Goal: Information Seeking & Learning: Learn about a topic

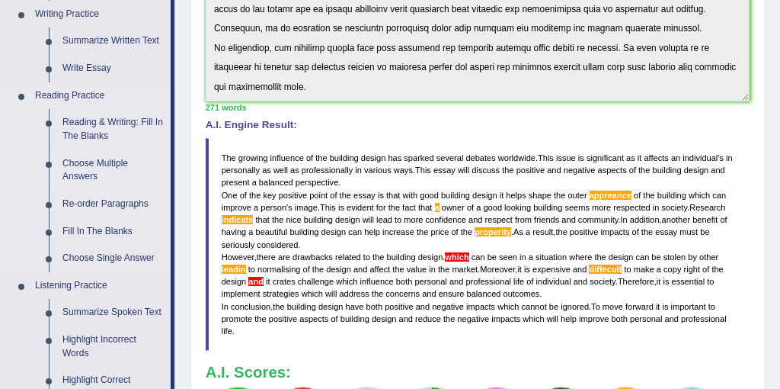
scroll to position [392, 0]
click at [88, 117] on link "Reading & Writing: Fill In The Blanks" at bounding box center [113, 128] width 115 height 40
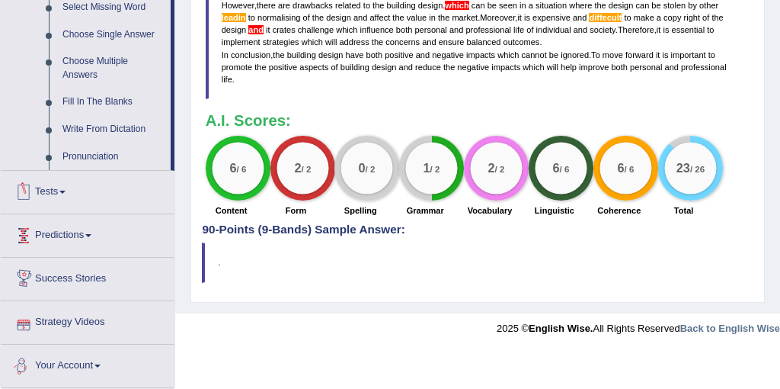
scroll to position [656, 0]
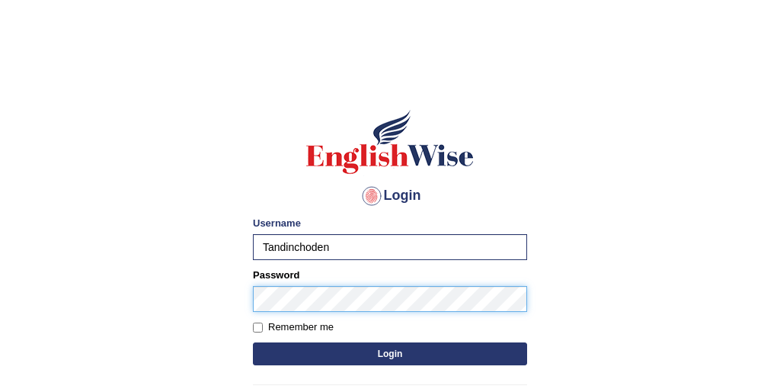
click at [253, 342] on button "Login" at bounding box center [390, 353] width 274 height 23
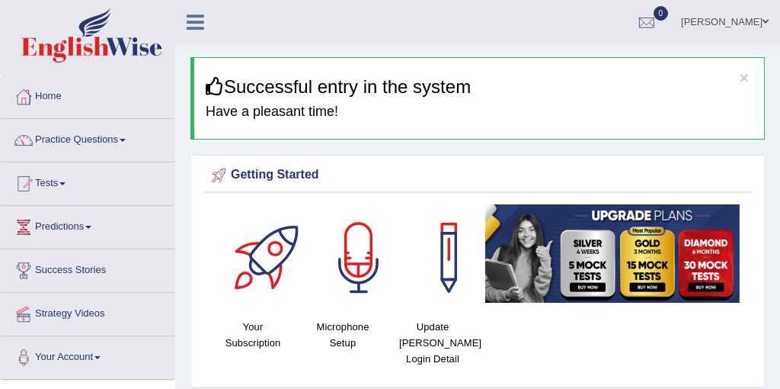
click at [82, 136] on link "Practice Questions" at bounding box center [88, 138] width 174 height 38
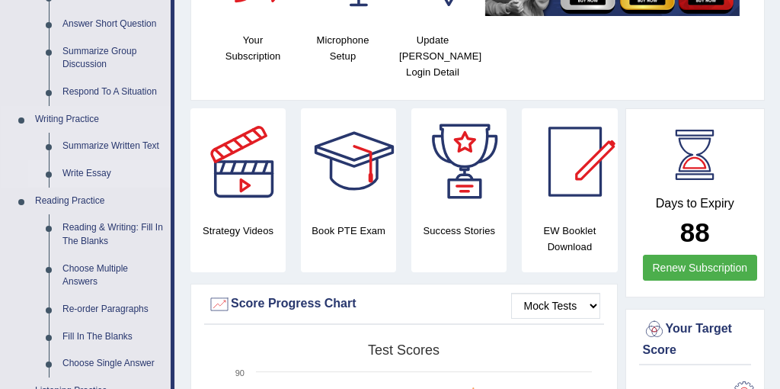
scroll to position [321, 0]
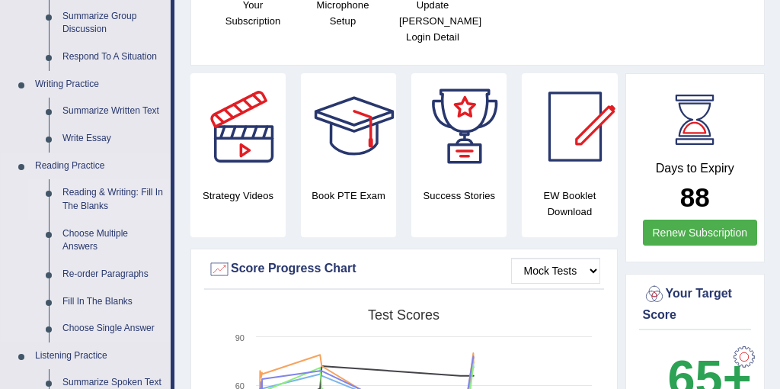
click at [86, 196] on link "Reading & Writing: Fill In The Blanks" at bounding box center [113, 199] width 115 height 40
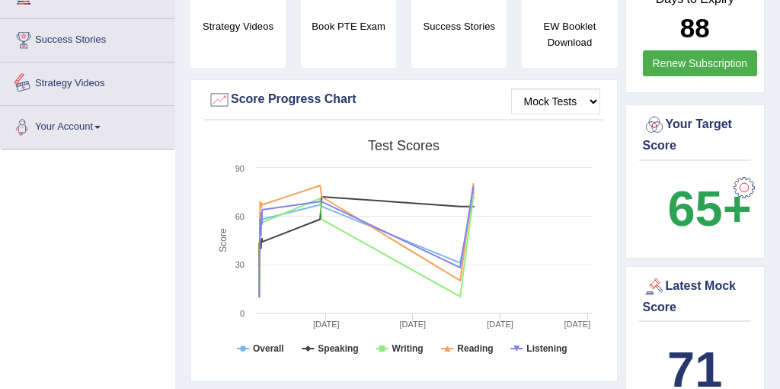
scroll to position [1142, 0]
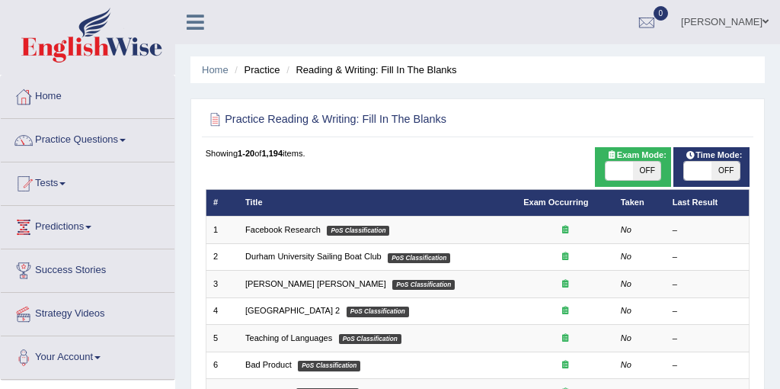
click at [699, 176] on span at bounding box center [697, 171] width 27 height 18
checkbox input "true"
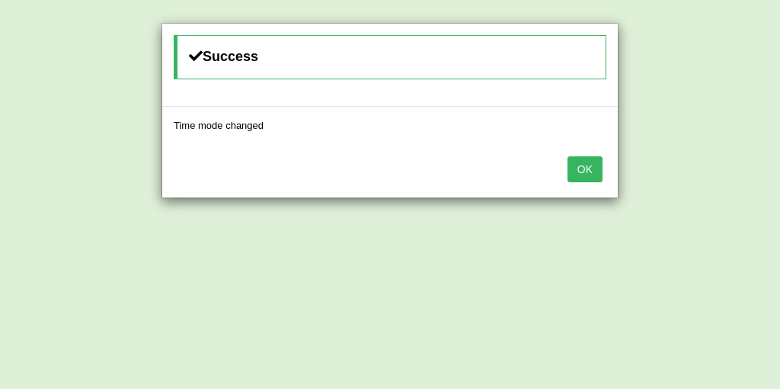
click at [585, 166] on button "OK" at bounding box center [585, 169] width 35 height 26
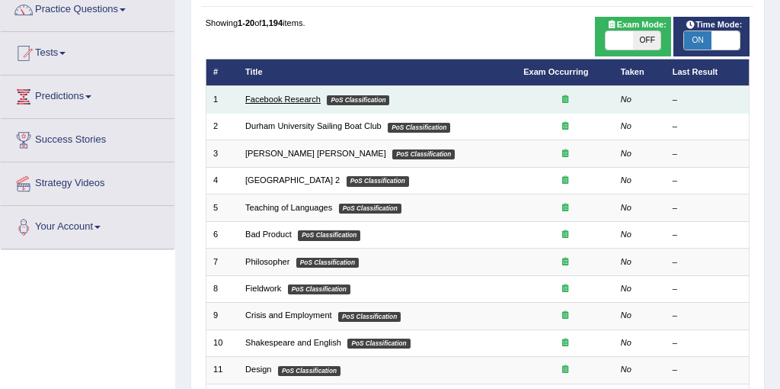
scroll to position [158, 0]
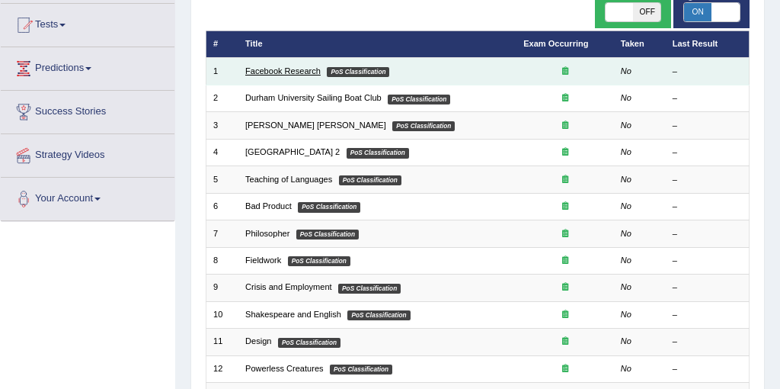
click at [286, 74] on link "Facebook Research" at bounding box center [282, 70] width 75 height 9
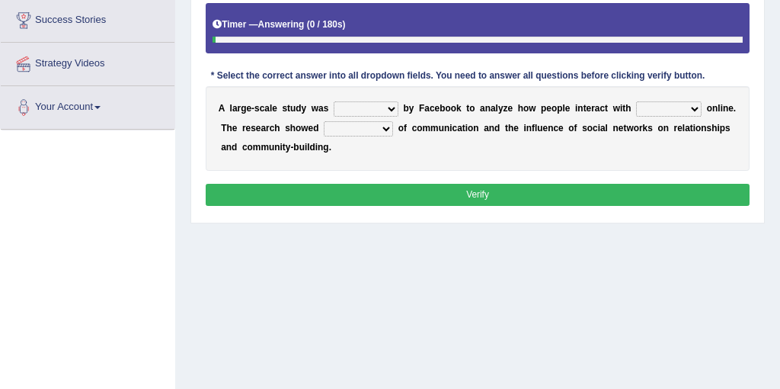
scroll to position [252, 0]
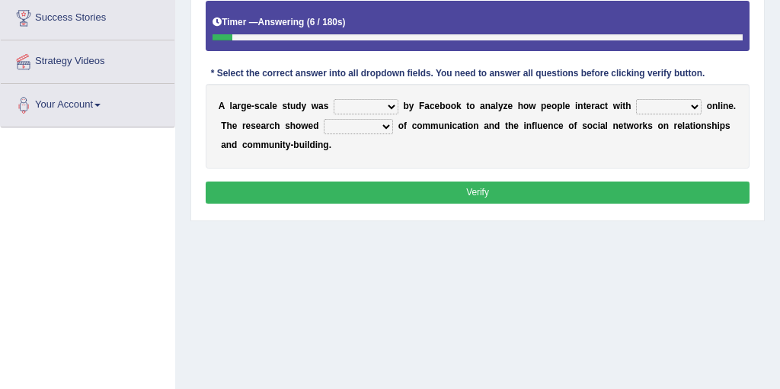
click at [390, 107] on select "surveyed had asked made" at bounding box center [366, 106] width 65 height 15
select select "made"
click at [667, 110] on select "together all each other another" at bounding box center [669, 106] width 66 height 15
select select "each other"
click at [371, 130] on select "advantages standards fellowships patterns" at bounding box center [358, 126] width 69 height 15
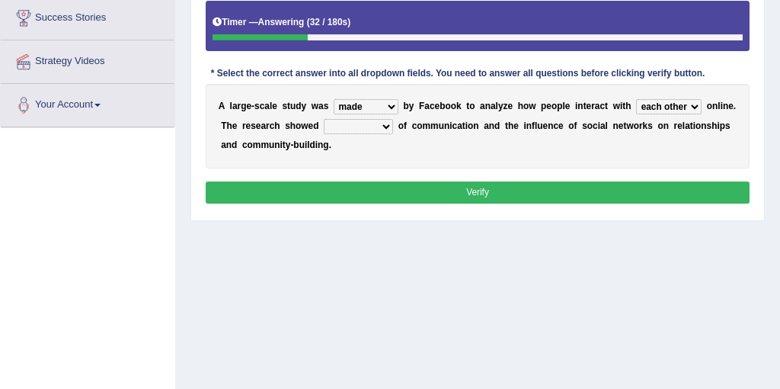
select select "patterns"
click at [435, 180] on div "Instructions: Below is a text with blanks. Click on each blank, a list of choic…" at bounding box center [477, 76] width 551 height 277
click at [440, 188] on button "Verify" at bounding box center [478, 192] width 545 height 22
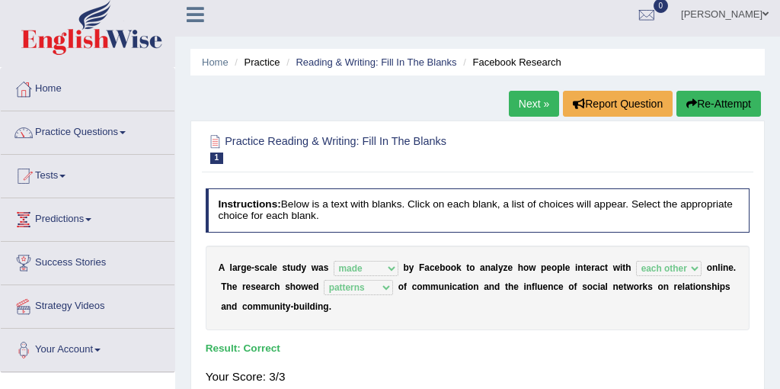
scroll to position [0, 0]
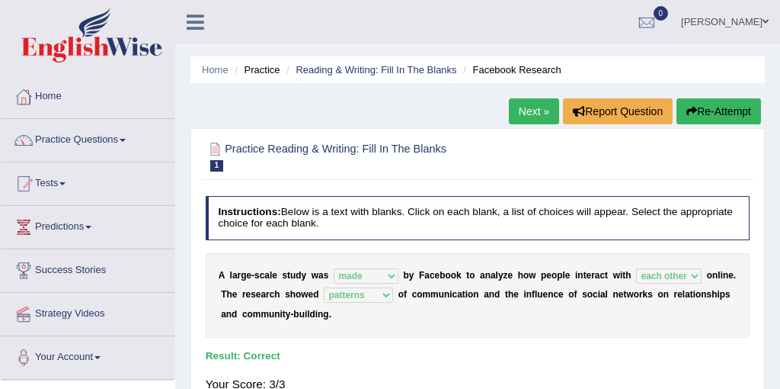
click at [519, 120] on link "Next »" at bounding box center [534, 111] width 50 height 26
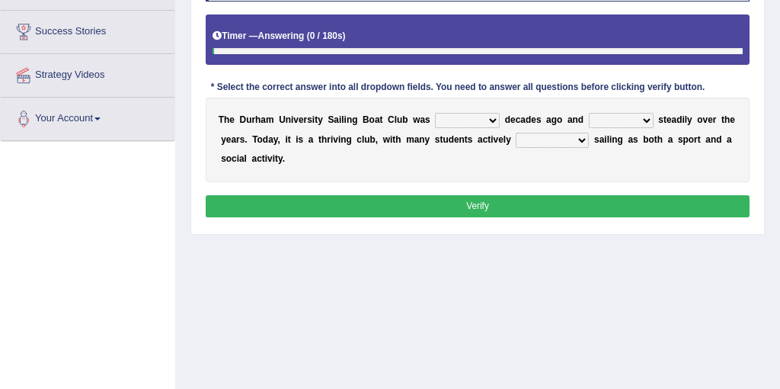
scroll to position [240, 0]
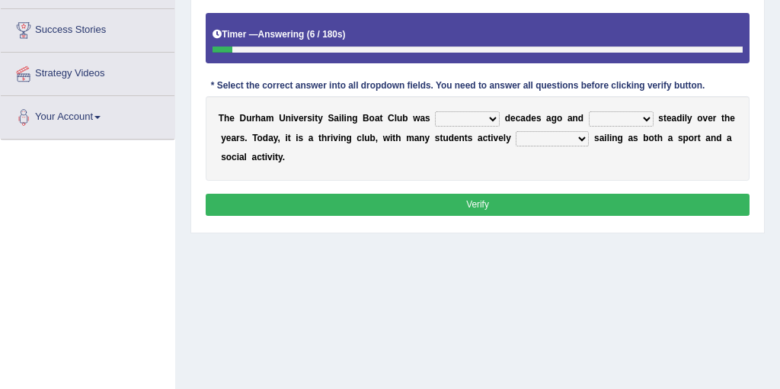
click at [490, 119] on select "found fund founded find" at bounding box center [467, 118] width 65 height 15
select select "found"
click at [627, 120] on select "grow growing has grown grown" at bounding box center [621, 118] width 65 height 15
select select "has grown"
click at [572, 137] on select "enjoy enjoyed are enjoying enjoying" at bounding box center [552, 138] width 73 height 15
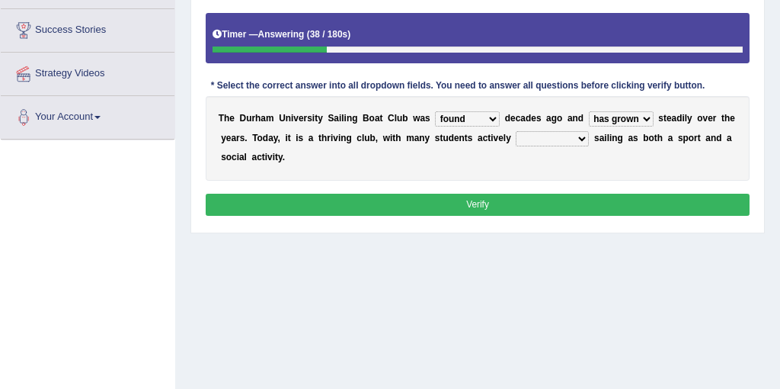
select select "enjoy"
click at [542, 142] on select "enjoy enjoyed are enjoying enjoying" at bounding box center [552, 138] width 73 height 15
click at [618, 201] on button "Verify" at bounding box center [478, 204] width 545 height 22
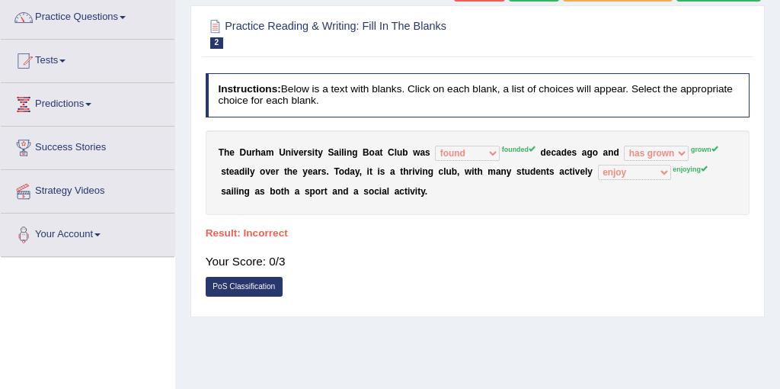
scroll to position [123, 0]
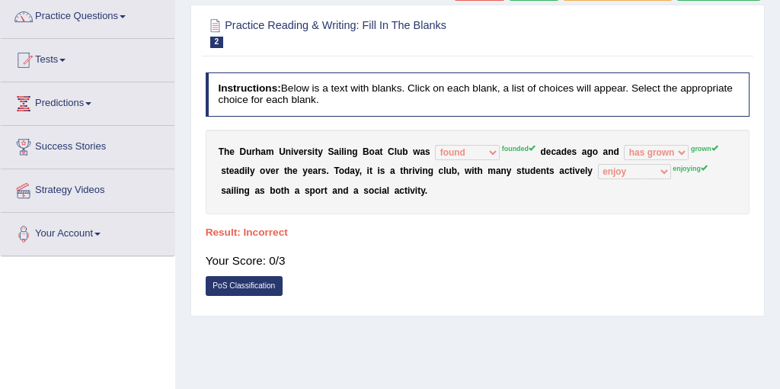
drag, startPoint x: 218, startPoint y: 148, endPoint x: 396, endPoint y: 195, distance: 184.4
click at [406, 196] on div "T h e D u r h a m U n i v e r s i t y S a i l i n g B o a t C l u b w a s found…" at bounding box center [478, 172] width 545 height 85
drag, startPoint x: 398, startPoint y: 194, endPoint x: 252, endPoint y: 171, distance: 147.3
click at [252, 171] on div "T h e D u r h a m U n i v e r s i t y S a i l i n g B o a t C l u b w a s found…" at bounding box center [478, 172] width 545 height 85
drag, startPoint x: 216, startPoint y: 142, endPoint x: 377, endPoint y: 225, distance: 180.6
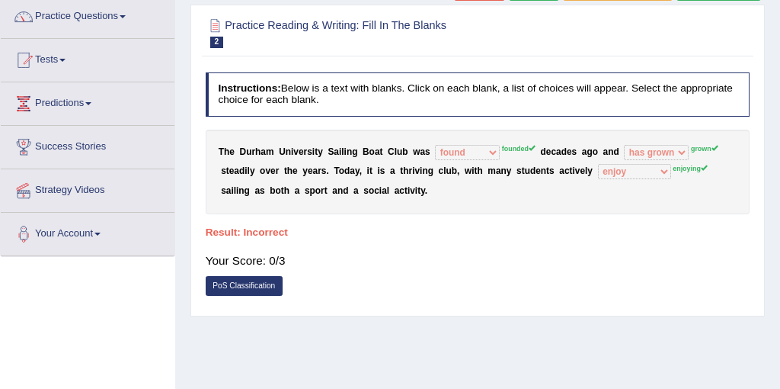
click at [377, 225] on div "Instructions: Below is a text with blanks. Click on each blank, a list of choic…" at bounding box center [477, 187] width 551 height 243
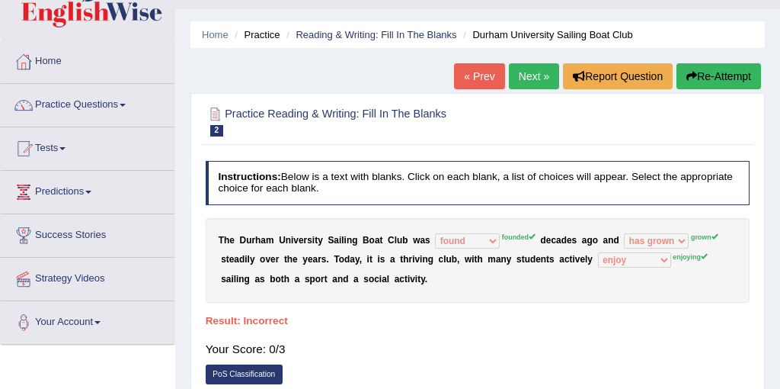
scroll to position [0, 0]
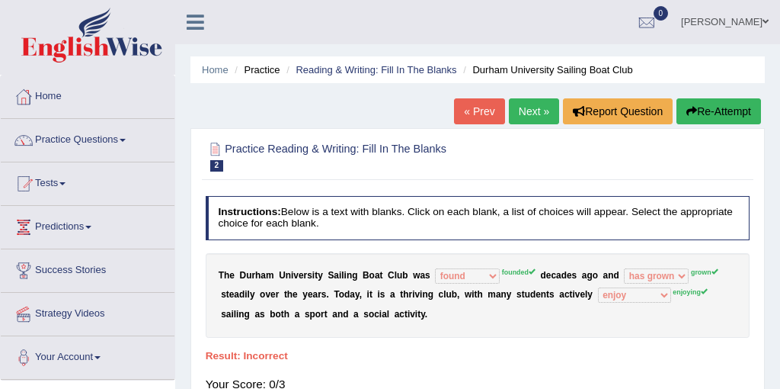
click at [515, 107] on link "Next »" at bounding box center [534, 111] width 50 height 26
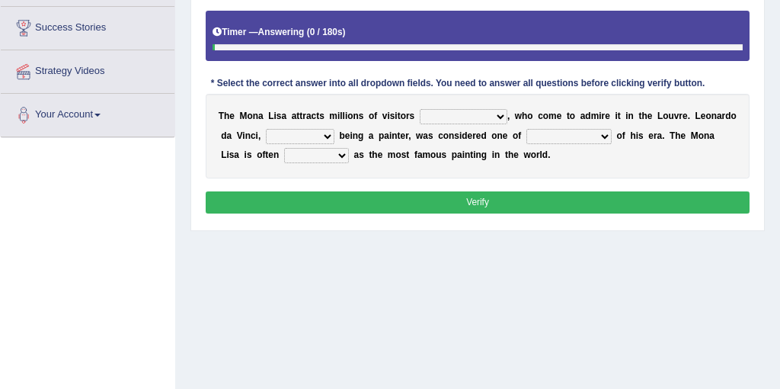
scroll to position [244, 0]
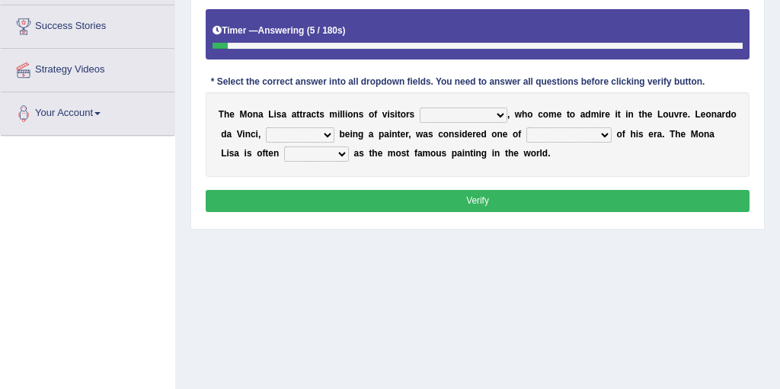
click at [497, 117] on select "around the year the all year all year round per year" at bounding box center [464, 114] width 88 height 15
select select "all year round"
click at [320, 139] on select "rather than as much as as well as as long as" at bounding box center [300, 134] width 69 height 15
select select "rather than"
click at [580, 136] on select "better artists artist the better artist the best artists" at bounding box center [568, 134] width 85 height 15
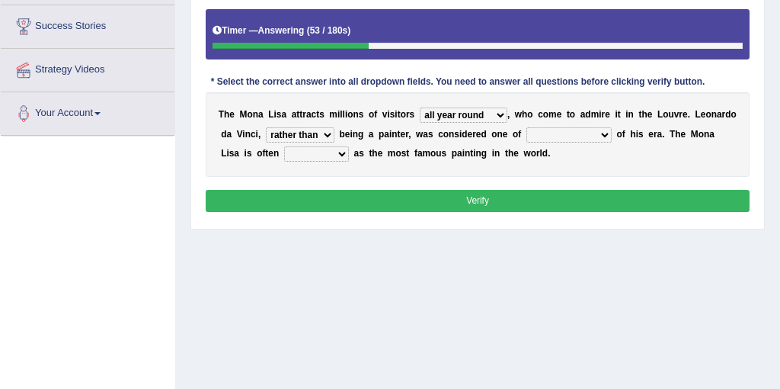
select select "the best artists"
click at [318, 153] on select "classified suggested predicted described" at bounding box center [316, 153] width 65 height 15
select select "classified"
click at [324, 130] on select "rather than as much as as well as as long as" at bounding box center [300, 134] width 69 height 15
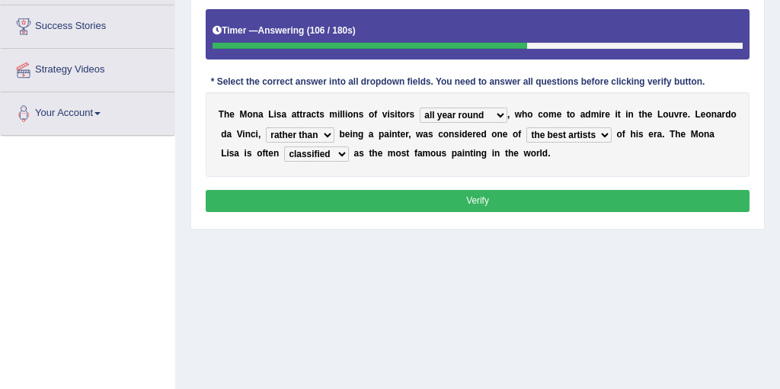
select select "as much as"
click at [313, 138] on select "rather than as much as as well as as long as" at bounding box center [300, 134] width 69 height 15
click at [462, 197] on button "Verify" at bounding box center [478, 201] width 545 height 22
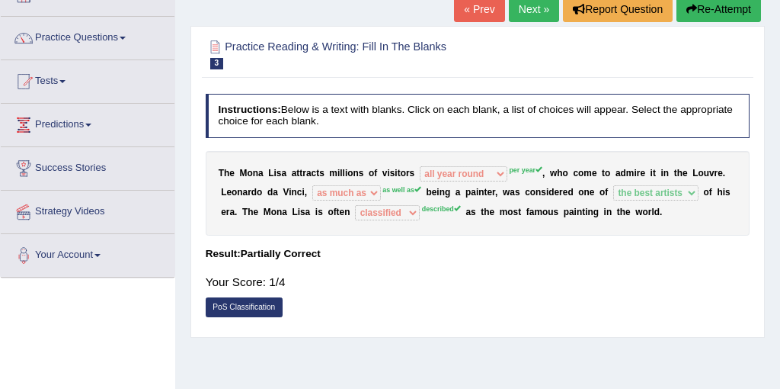
scroll to position [0, 0]
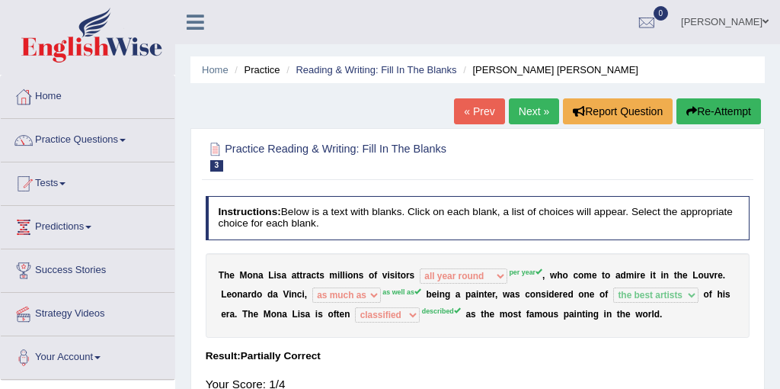
click at [529, 119] on link "Next »" at bounding box center [534, 111] width 50 height 26
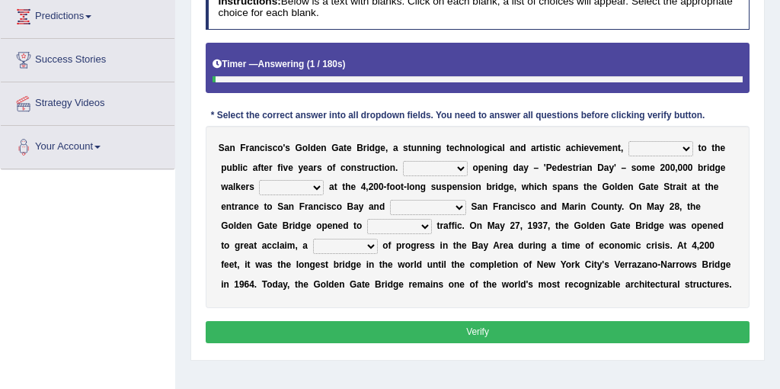
scroll to position [194, 0]
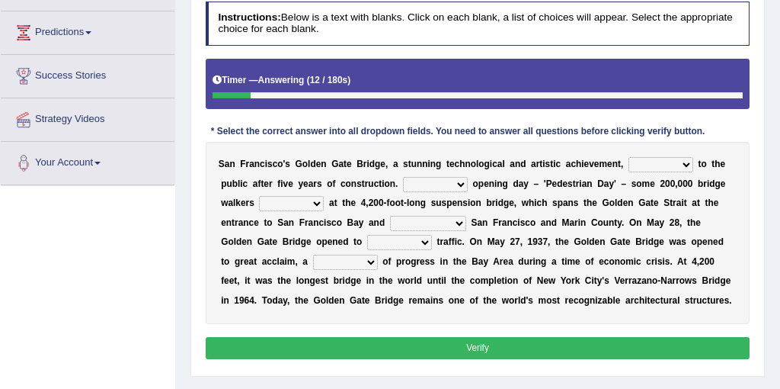
click at [680, 170] on select "opens closes appears equals" at bounding box center [660, 164] width 65 height 15
select select "opens"
click at [465, 184] on select "On During Since When" at bounding box center [435, 184] width 65 height 15
select select "On"
click at [307, 204] on select "stationed looked marveled laughed" at bounding box center [291, 203] width 65 height 15
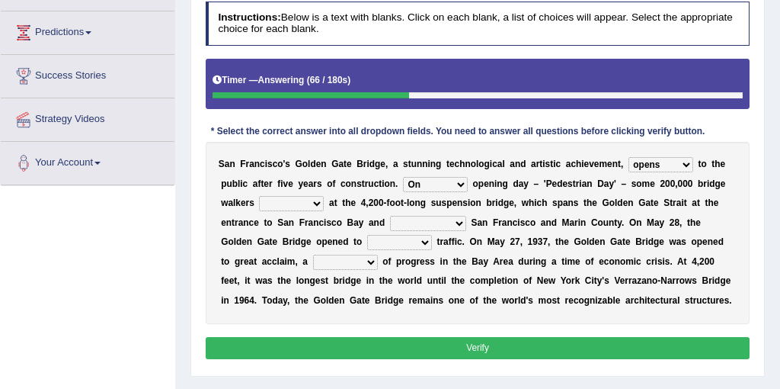
select select "marveled"
click at [427, 230] on select "separates connects channels differentiates" at bounding box center [428, 223] width 76 height 15
select select "connects"
click at [389, 247] on select "aquatic vehicular airborne watertight" at bounding box center [399, 242] width 65 height 15
select select "vehicular"
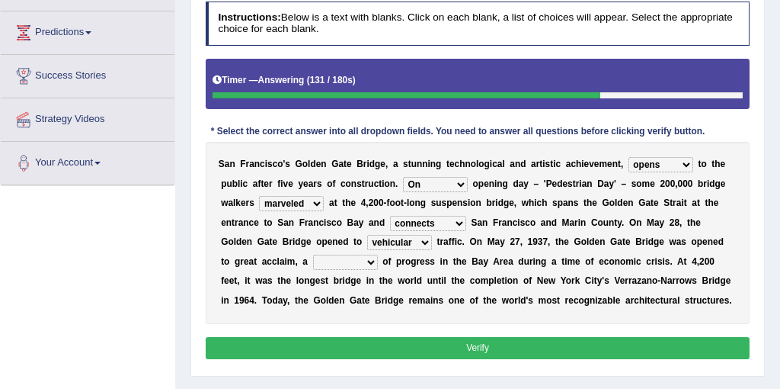
click at [328, 264] on select "denial symbol technique yield" at bounding box center [345, 261] width 65 height 15
select select "symbol"
click at [394, 344] on button "Verify" at bounding box center [478, 348] width 545 height 22
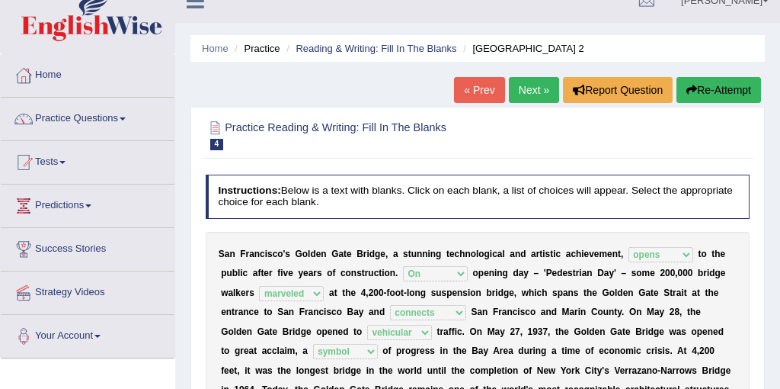
scroll to position [3, 0]
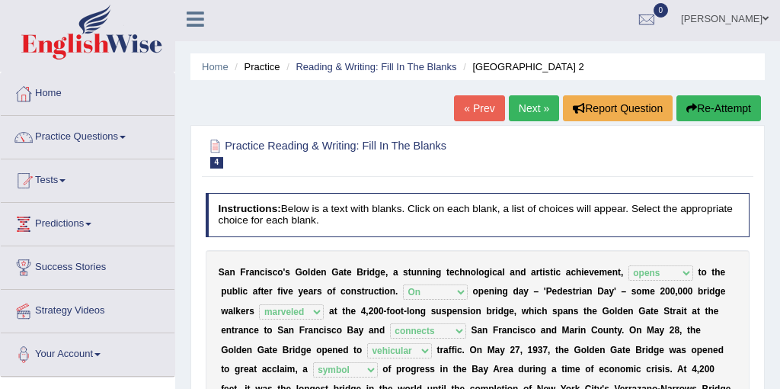
click at [523, 115] on link "Next »" at bounding box center [534, 108] width 50 height 26
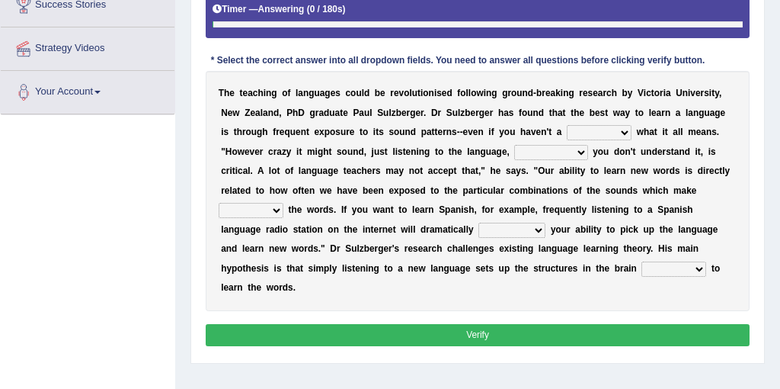
scroll to position [320, 0]
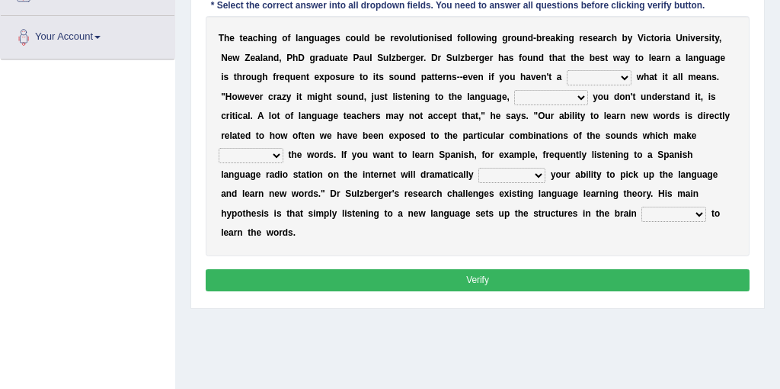
click at [618, 73] on select "dew claw clue due" at bounding box center [599, 77] width 65 height 15
select select "clue"
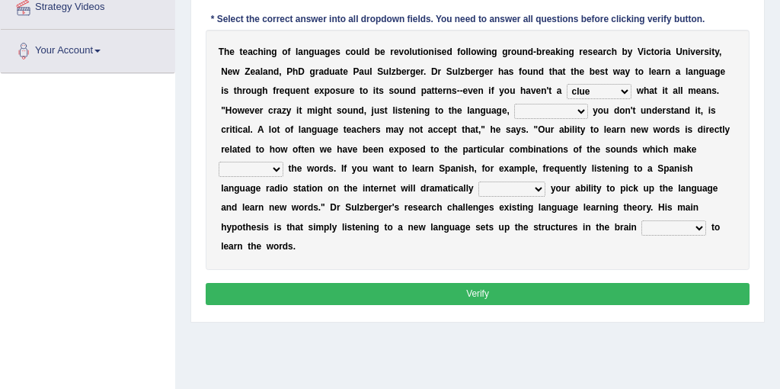
scroll to position [308, 0]
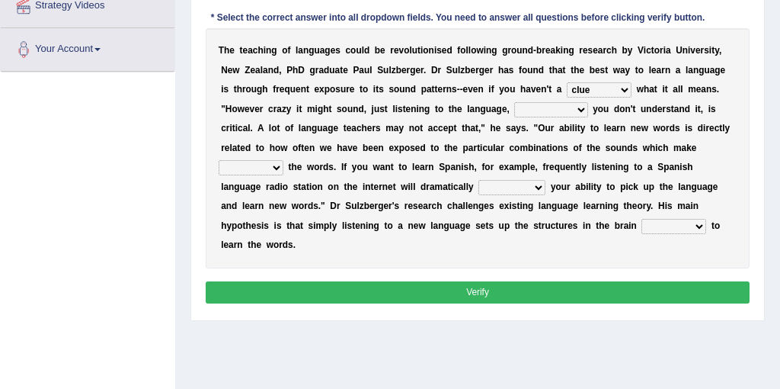
click at [568, 117] on select "but also all together even though if so" at bounding box center [550, 109] width 73 height 15
select select "even though"
click at [277, 166] on select "down up of on" at bounding box center [251, 167] width 65 height 15
select select "up"
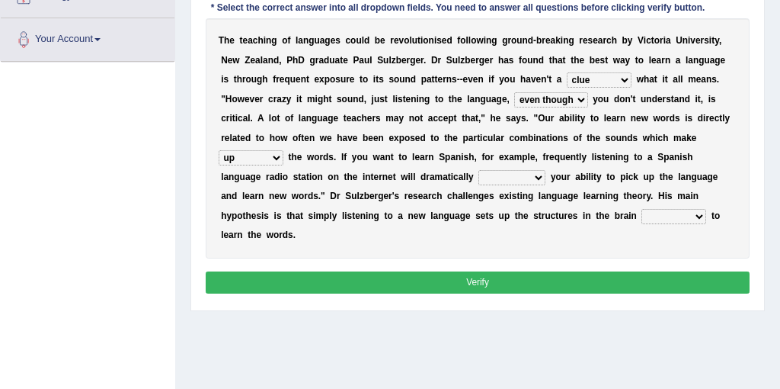
scroll to position [318, 0]
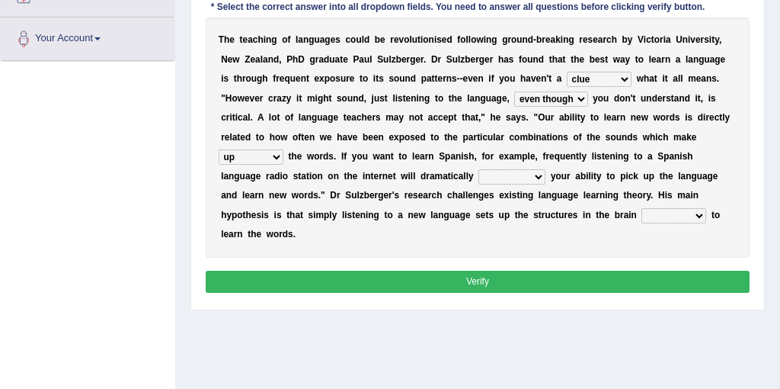
click at [492, 174] on select "evaluate exaggerate describe boost" at bounding box center [511, 176] width 67 height 15
select select "boost"
click at [641, 217] on select "requiring required directed to require" at bounding box center [673, 215] width 65 height 15
select select "required"
click at [535, 270] on button "Verify" at bounding box center [478, 281] width 545 height 22
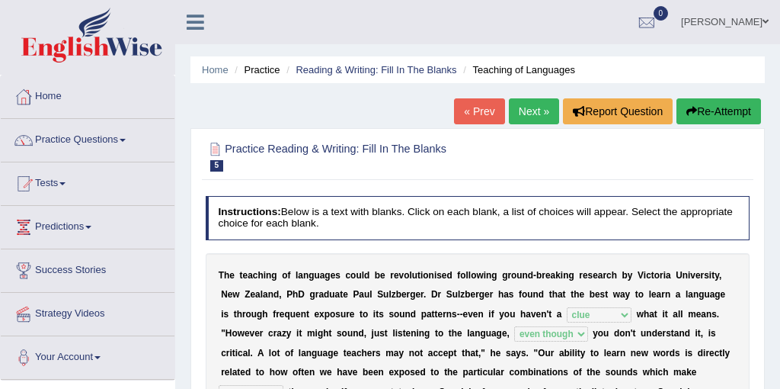
scroll to position [0, 0]
click at [96, 146] on link "Practice Questions" at bounding box center [88, 138] width 174 height 38
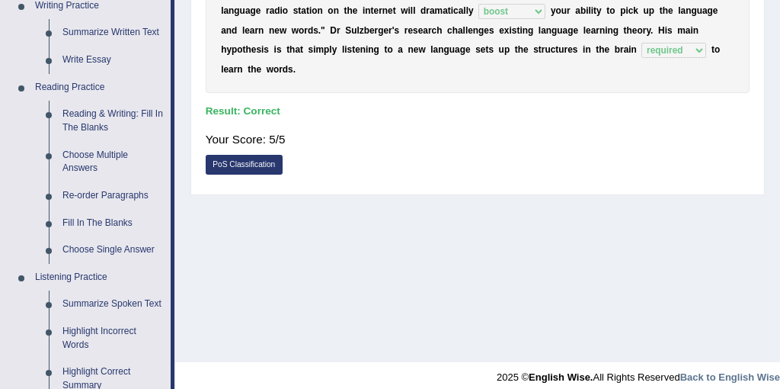
scroll to position [405, 0]
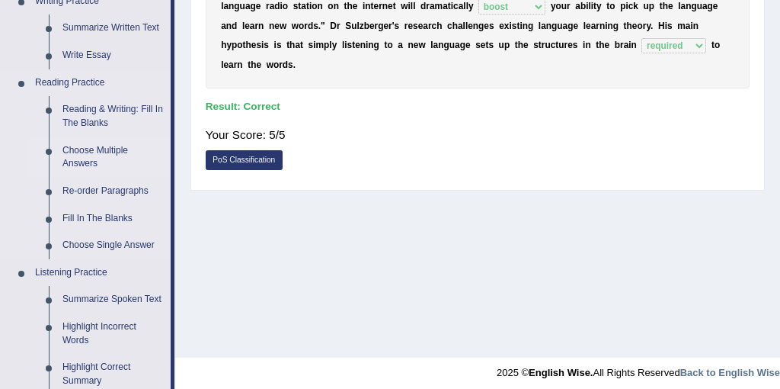
click at [88, 154] on link "Choose Multiple Answers" at bounding box center [113, 157] width 115 height 40
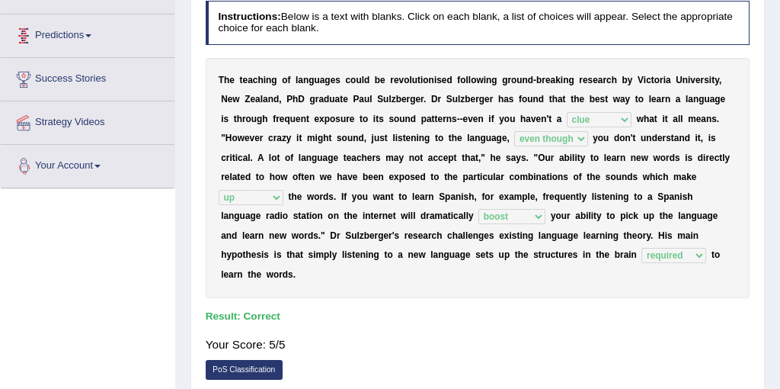
scroll to position [219, 0]
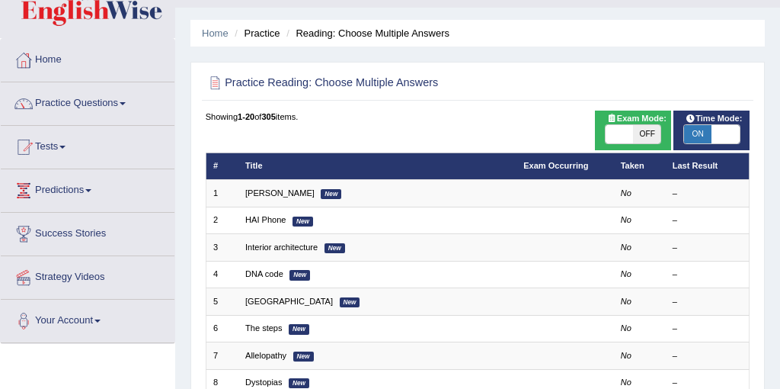
scroll to position [88, 0]
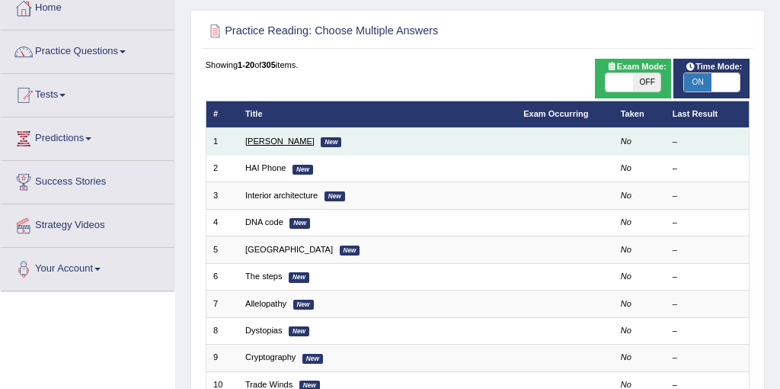
click at [278, 142] on link "[PERSON_NAME]" at bounding box center [279, 140] width 69 height 9
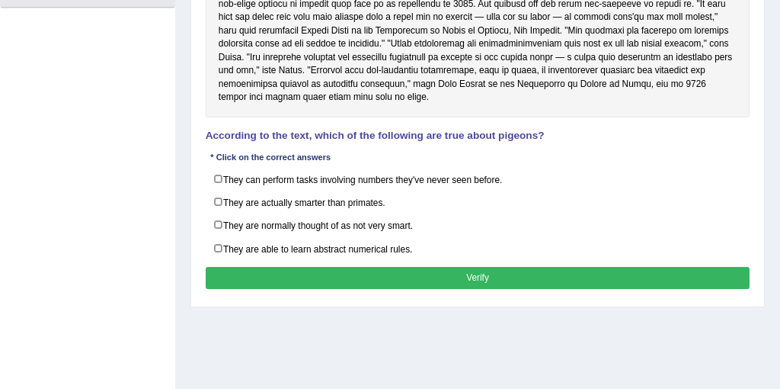
scroll to position [387, 0]
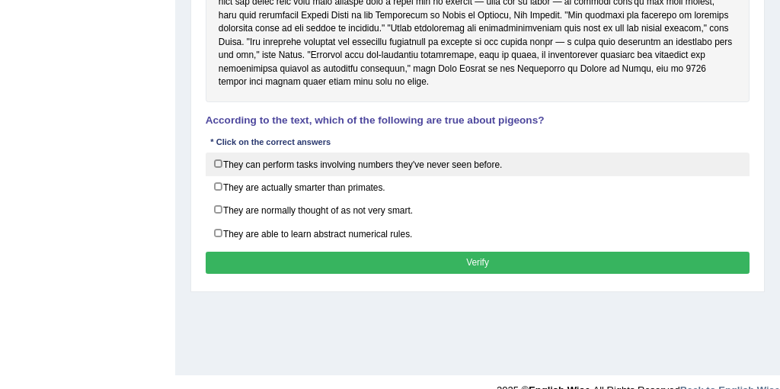
click at [222, 161] on label "They can perform tasks involving numbers they've never seen before." at bounding box center [478, 164] width 545 height 24
checkbox input "true"
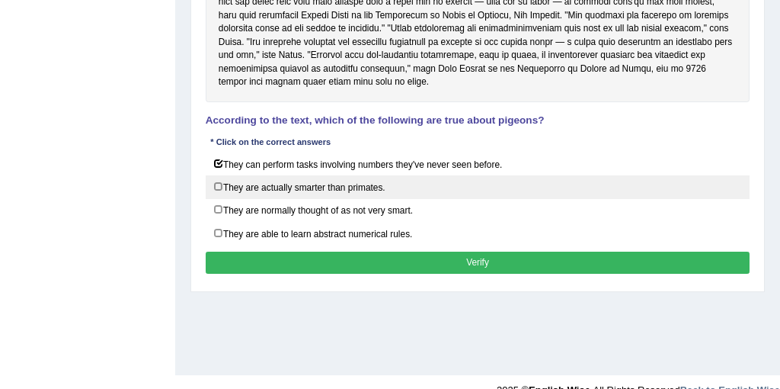
click at [222, 180] on label "They are actually smarter than primates." at bounding box center [478, 187] width 545 height 24
checkbox input "true"
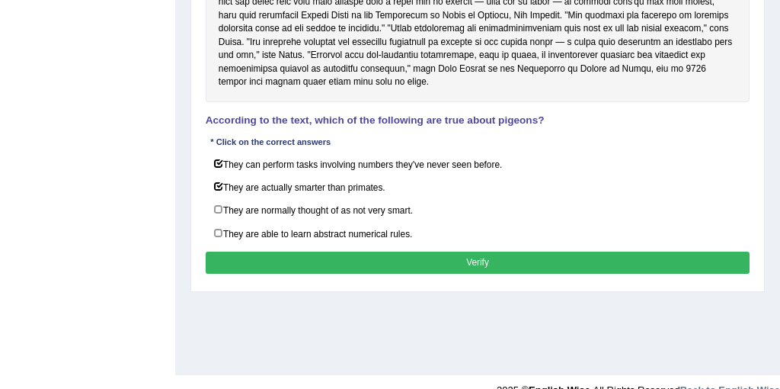
click at [285, 256] on button "Verify" at bounding box center [478, 262] width 545 height 22
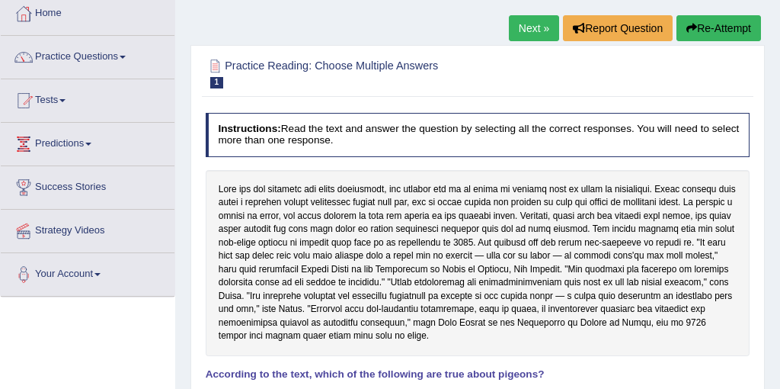
scroll to position [41, 0]
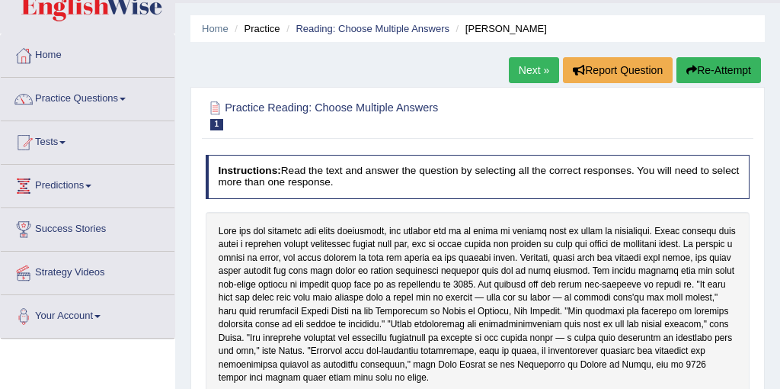
click at [699, 66] on button "Re-Attempt" at bounding box center [718, 70] width 85 height 26
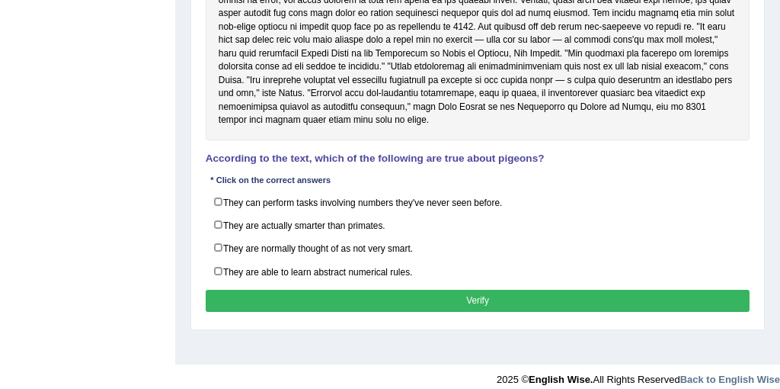
scroll to position [411, 0]
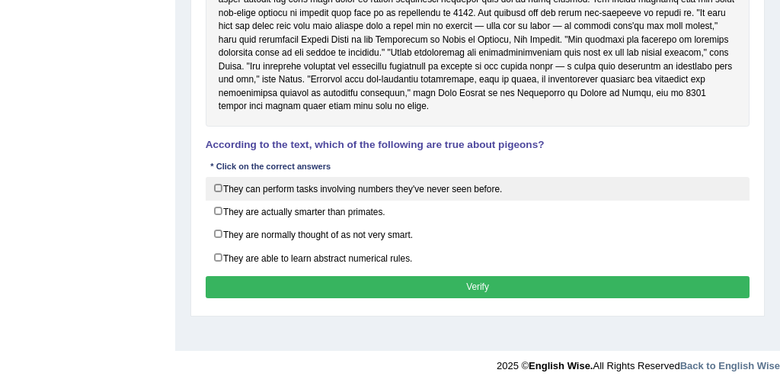
click at [219, 184] on label "They can perform tasks involving numbers they've never seen before." at bounding box center [478, 189] width 545 height 24
checkbox input "true"
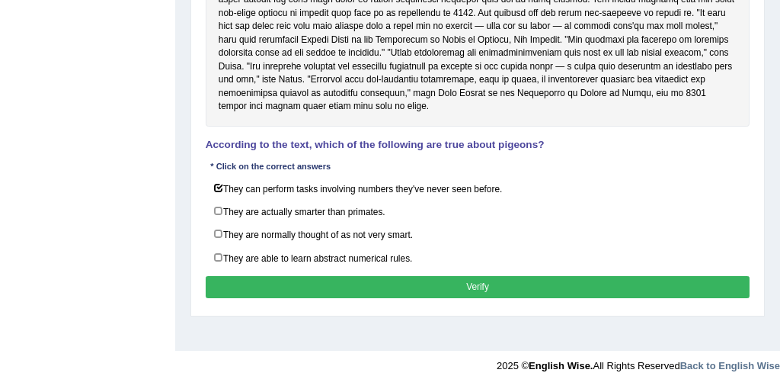
click at [322, 277] on button "Verify" at bounding box center [478, 287] width 545 height 22
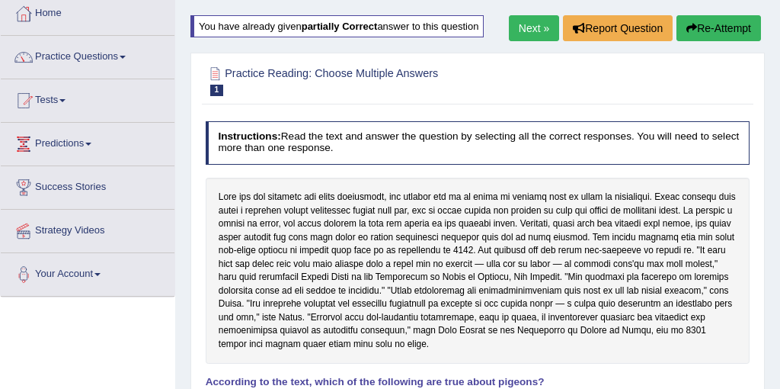
scroll to position [75, 0]
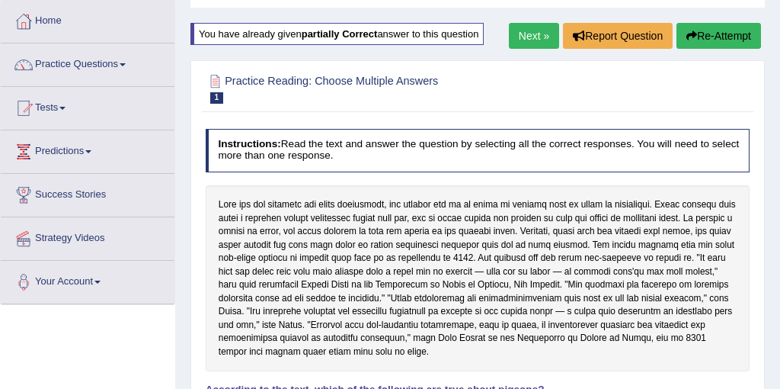
click at [687, 43] on button "Re-Attempt" at bounding box center [718, 36] width 85 height 26
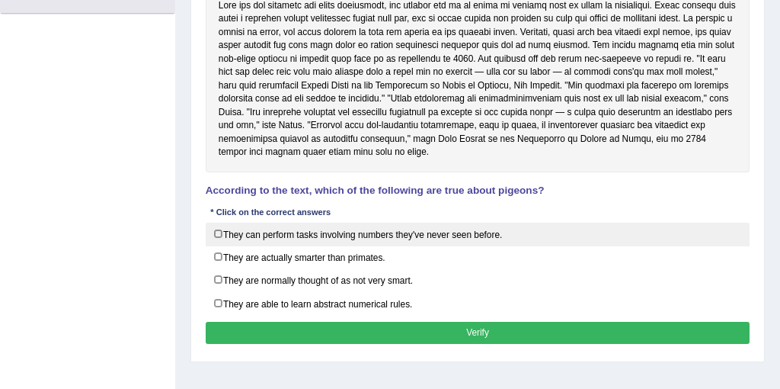
click at [219, 232] on label "They can perform tasks involving numbers they've never seen before." at bounding box center [478, 234] width 545 height 24
checkbox input "true"
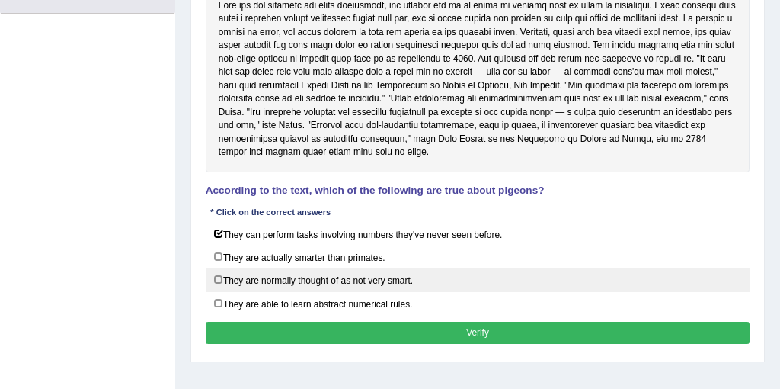
click at [217, 278] on label "They are normally thought of as not very smart." at bounding box center [478, 280] width 545 height 24
checkbox input "true"
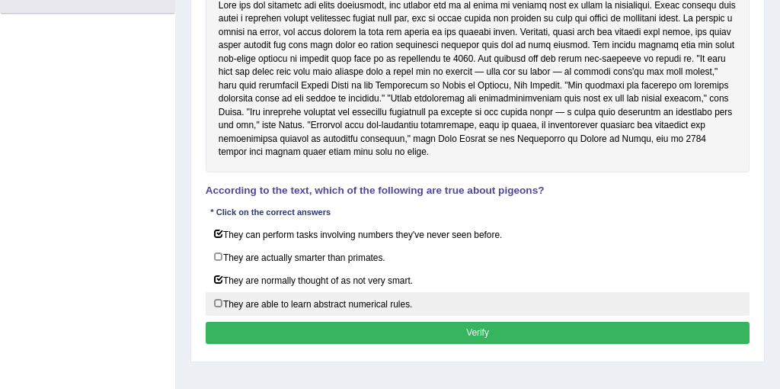
click at [221, 298] on label "They are able to learn abstract numerical rules." at bounding box center [478, 304] width 545 height 24
checkbox input "true"
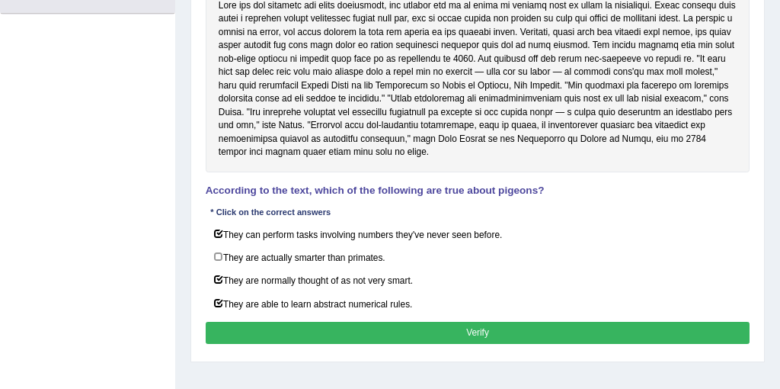
click at [369, 339] on div "Instructions: Read the text and answer the question by selecting all the correc…" at bounding box center [477, 113] width 551 height 481
click at [382, 324] on button "Verify" at bounding box center [478, 332] width 545 height 22
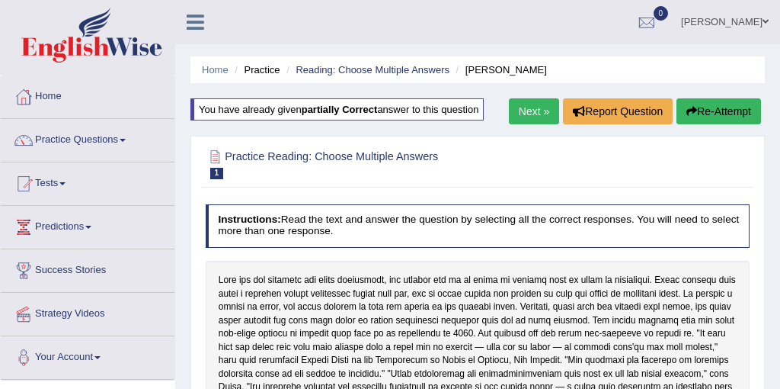
click at [528, 117] on link "Next »" at bounding box center [534, 111] width 50 height 26
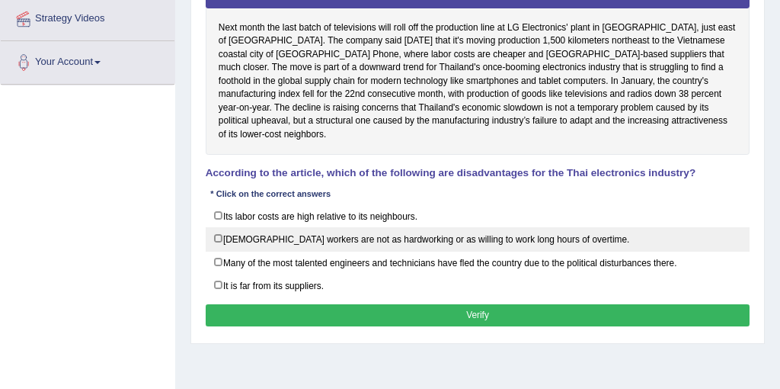
scroll to position [299, 0]
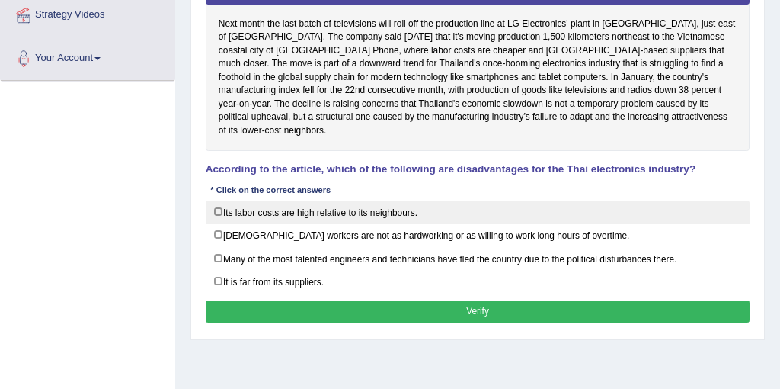
click at [216, 200] on label "Its labor costs are high relative to its neighbours." at bounding box center [478, 212] width 545 height 24
checkbox input "true"
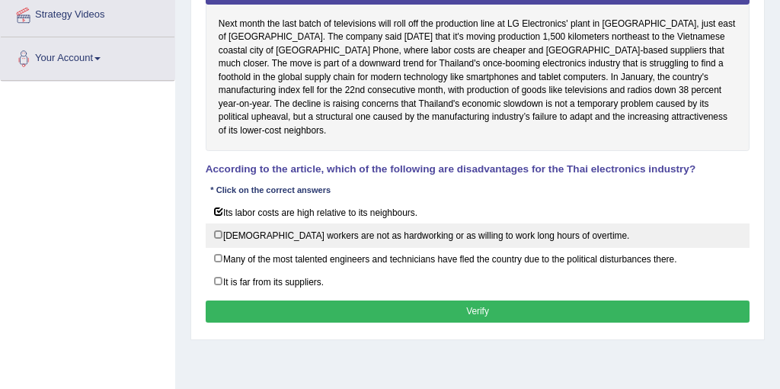
click at [219, 223] on label "Thai workers are not as hardworking or as willing to work long hours of overtim…" at bounding box center [478, 235] width 545 height 24
checkbox input "true"
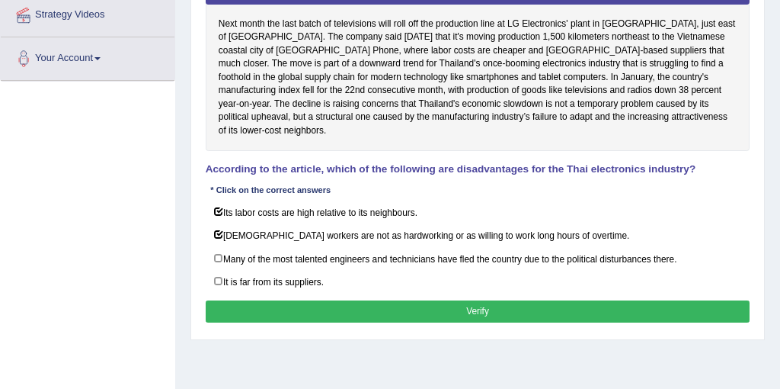
click at [266, 300] on button "Verify" at bounding box center [478, 311] width 545 height 22
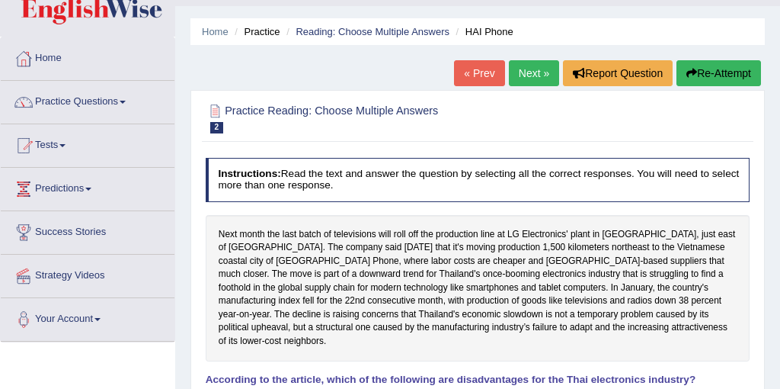
scroll to position [0, 0]
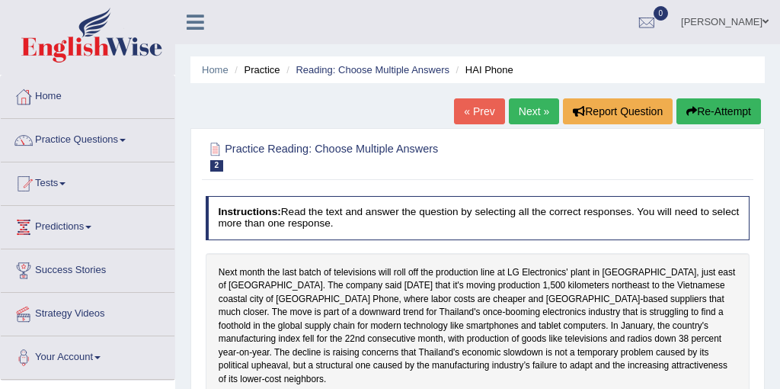
click at [520, 116] on link "Next »" at bounding box center [534, 111] width 50 height 26
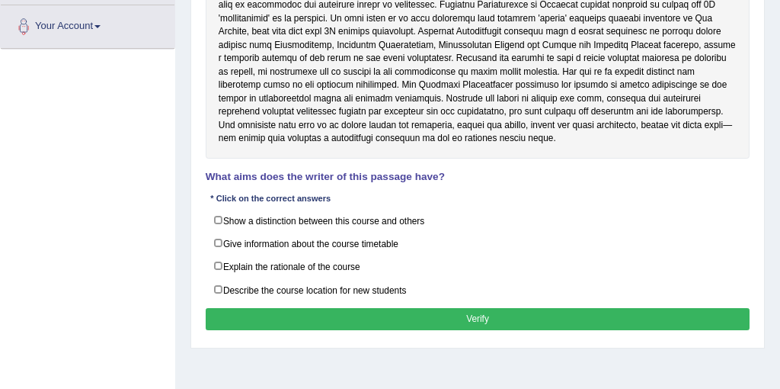
scroll to position [352, 0]
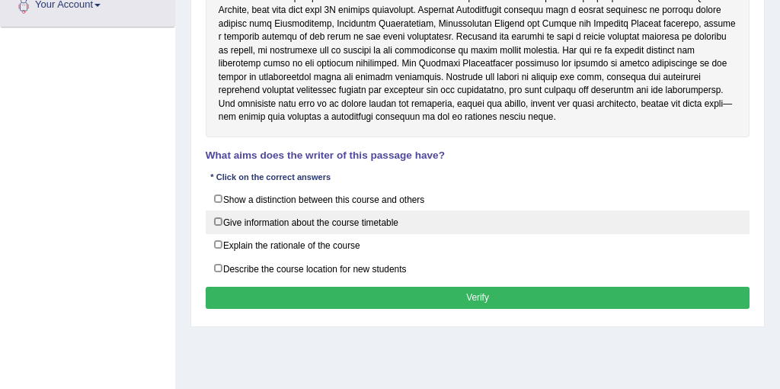
click at [219, 217] on label "Give information about the course timetable" at bounding box center [478, 222] width 545 height 24
checkbox input "true"
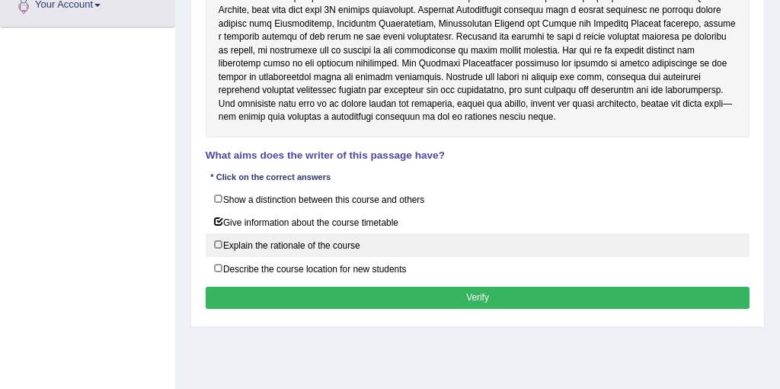
click at [220, 236] on label "Explain the rationale of the course" at bounding box center [478, 245] width 545 height 24
checkbox input "true"
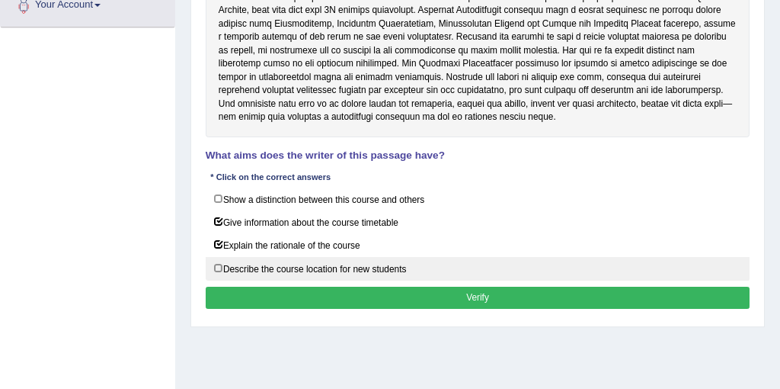
click at [224, 261] on label "Describe the course location for new students" at bounding box center [478, 269] width 545 height 24
checkbox input "true"
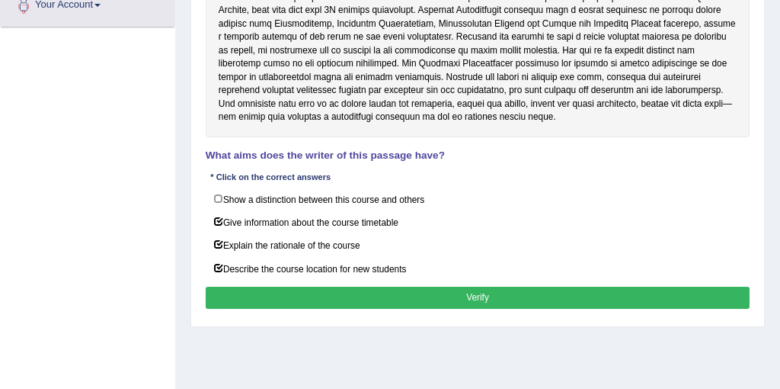
click at [250, 286] on button "Verify" at bounding box center [478, 297] width 545 height 22
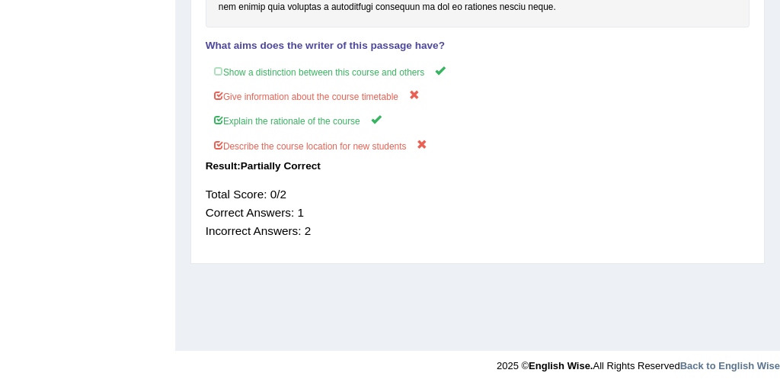
scroll to position [0, 0]
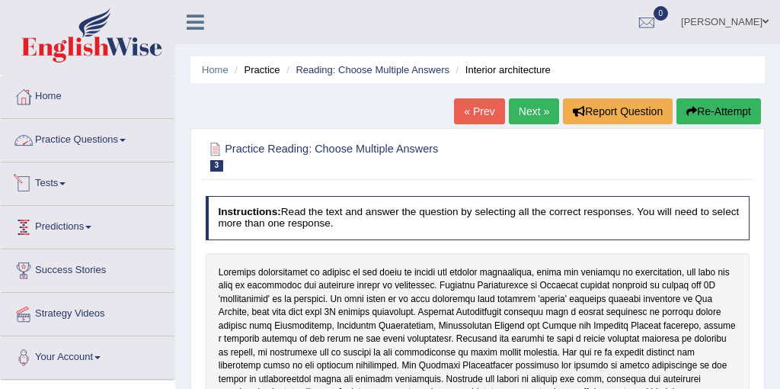
click at [94, 145] on link "Practice Questions" at bounding box center [88, 138] width 174 height 38
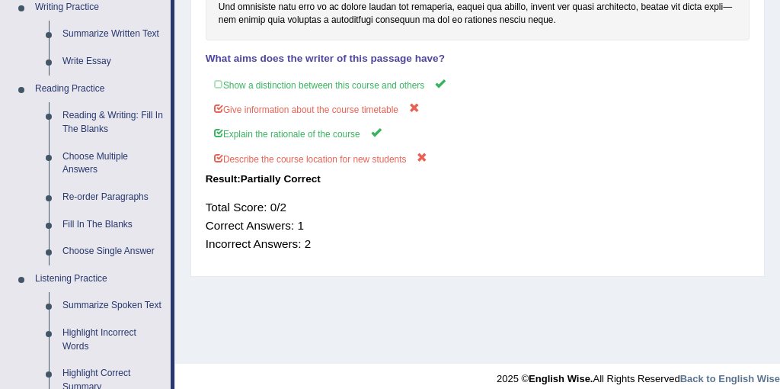
scroll to position [414, 0]
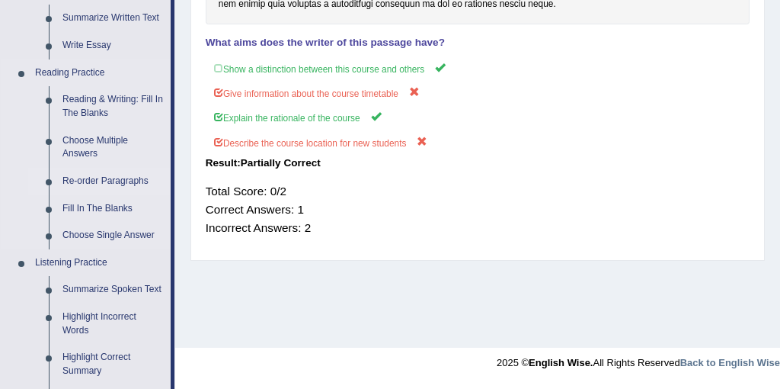
click at [87, 184] on link "Re-order Paragraphs" at bounding box center [113, 181] width 115 height 27
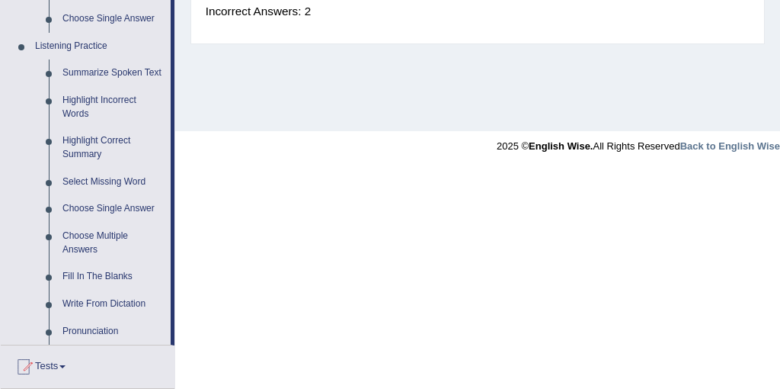
scroll to position [588, 0]
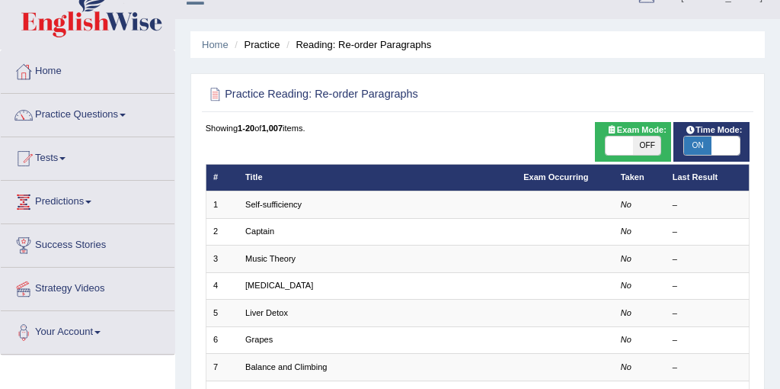
scroll to position [26, 0]
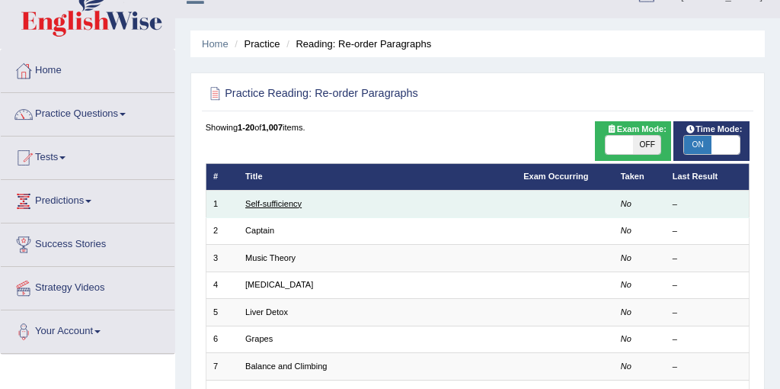
click at [276, 205] on link "Self-sufficiency" at bounding box center [273, 203] width 56 height 9
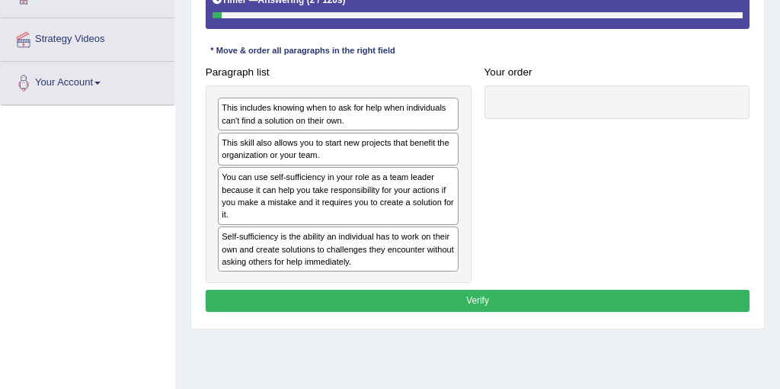
scroll to position [268, 0]
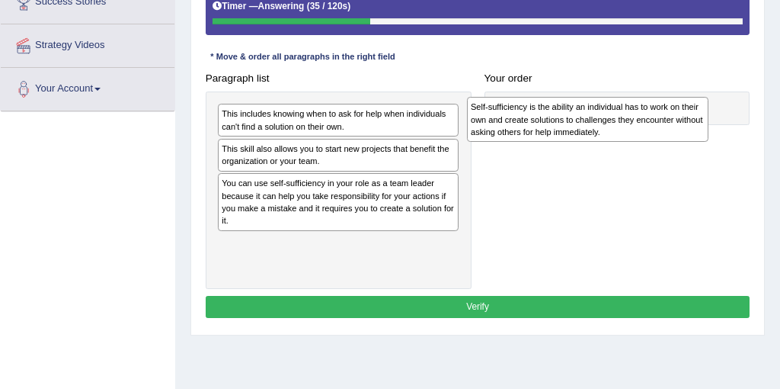
drag, startPoint x: 408, startPoint y: 263, endPoint x: 704, endPoint y: 133, distance: 323.4
click at [704, 133] on div "Self-sufficiency is the ability an individual has to work on their own and crea…" at bounding box center [587, 119] width 241 height 45
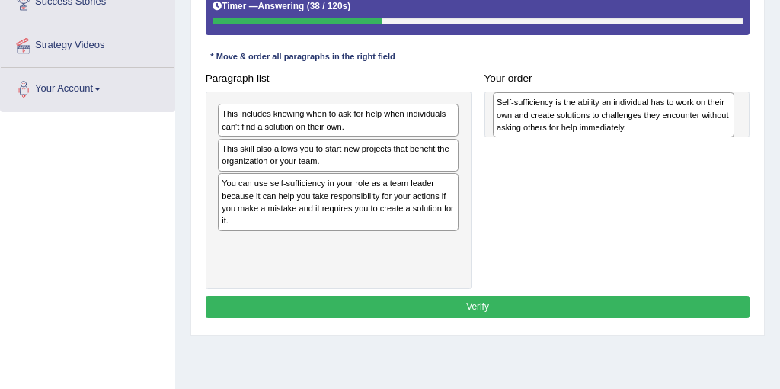
drag, startPoint x: 356, startPoint y: 264, endPoint x: 682, endPoint y: 130, distance: 352.3
click at [682, 130] on div "Self-sufficiency is the ability an individual has to work on their own and crea…" at bounding box center [613, 114] width 241 height 45
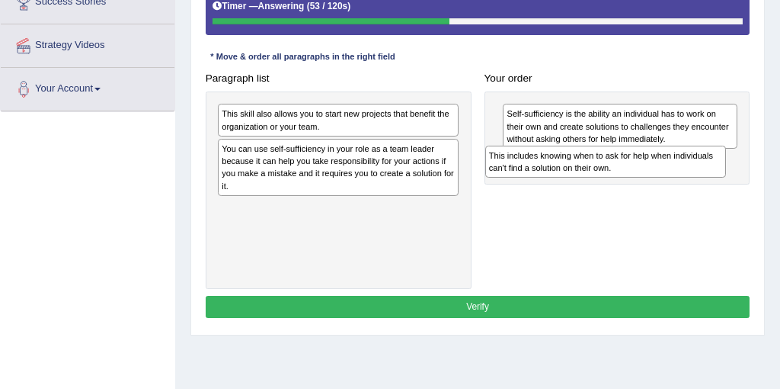
drag, startPoint x: 401, startPoint y: 114, endPoint x: 723, endPoint y: 170, distance: 327.1
click at [723, 170] on div "This includes knowing when to ask for help when individuals can't find a soluti…" at bounding box center [605, 162] width 241 height 33
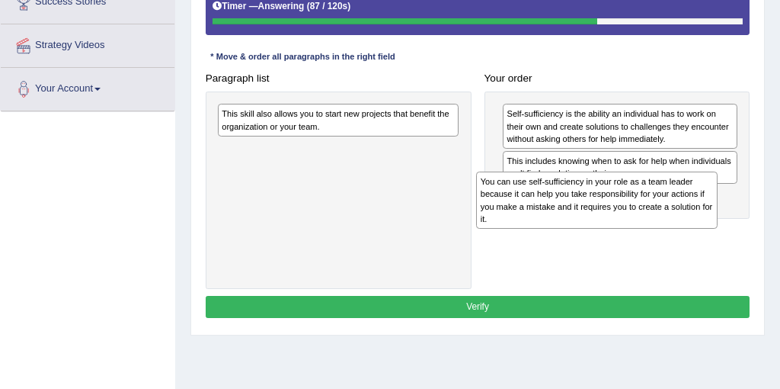
drag, startPoint x: 434, startPoint y: 163, endPoint x: 669, endPoint y: 212, distance: 239.6
click at [669, 212] on div "You can use self-sufficiency in your role as a team leader because it can help …" at bounding box center [596, 199] width 241 height 57
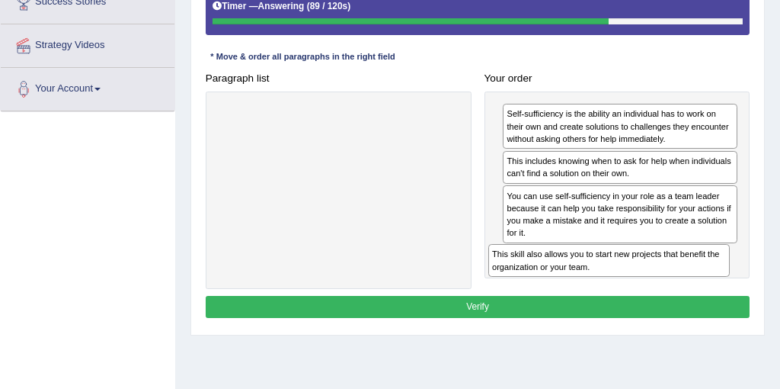
drag, startPoint x: 395, startPoint y: 115, endPoint x: 727, endPoint y: 286, distance: 373.8
click at [722, 286] on div "Paragraph list This skill also allows you to start new projects that benefit th…" at bounding box center [478, 178] width 558 height 222
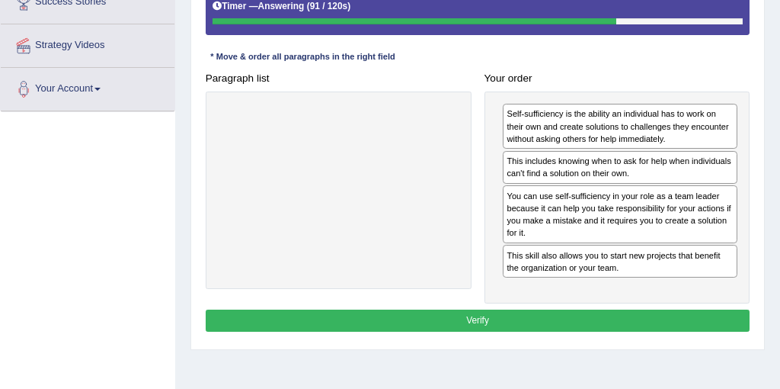
click at [474, 319] on button "Verify" at bounding box center [478, 320] width 545 height 22
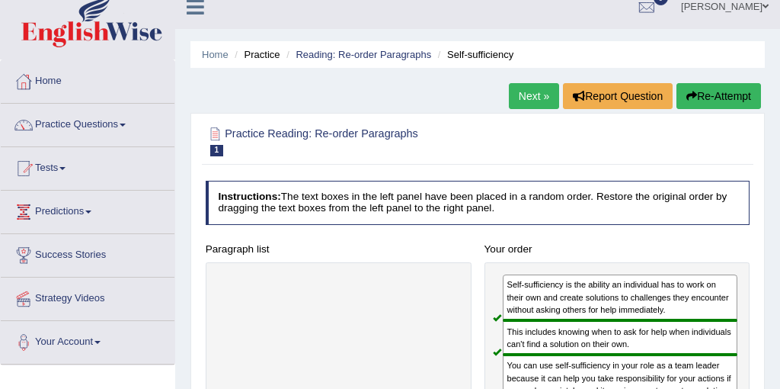
scroll to position [0, 0]
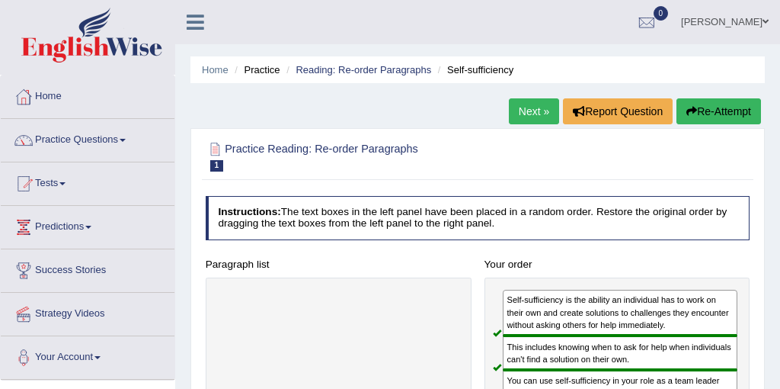
click at [522, 116] on link "Next »" at bounding box center [534, 111] width 50 height 26
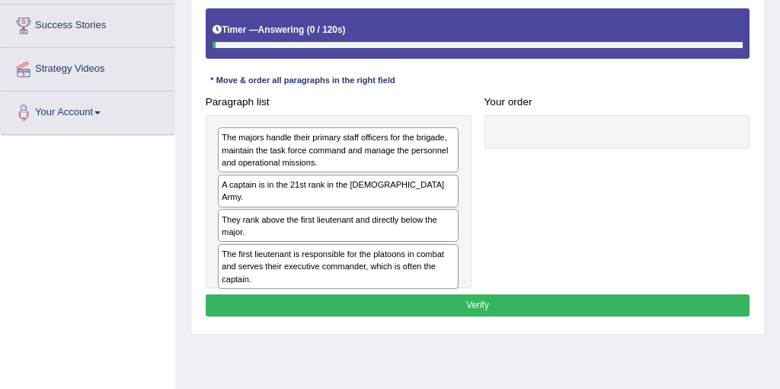
scroll to position [251, 0]
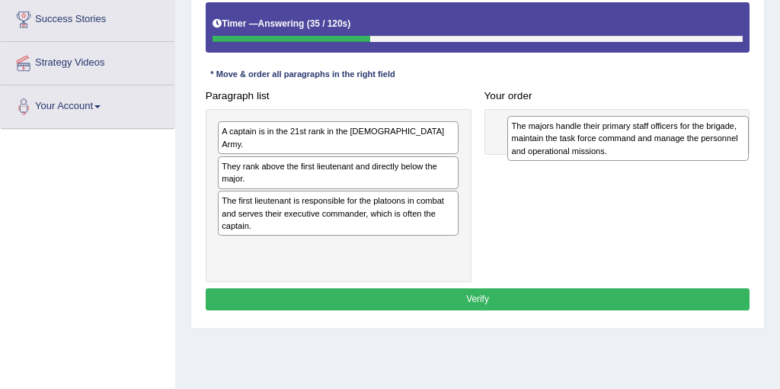
drag, startPoint x: 405, startPoint y: 150, endPoint x: 749, endPoint y: 150, distance: 344.3
click at [749, 150] on div "Paragraph list The majors handle their primary staff officers for the brigade, …" at bounding box center [478, 183] width 558 height 197
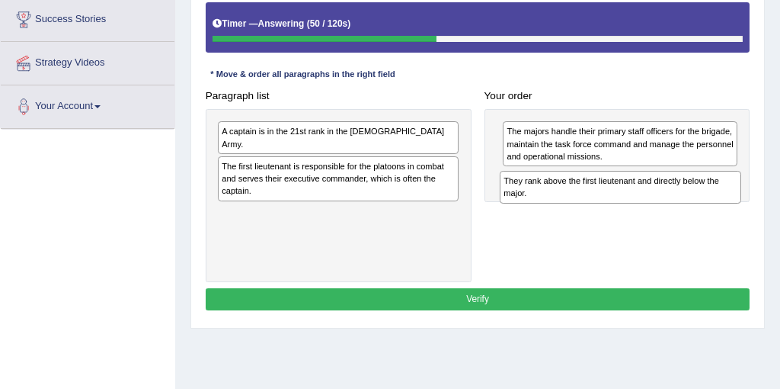
drag, startPoint x: 382, startPoint y: 153, endPoint x: 718, endPoint y: 196, distance: 337.9
click at [718, 196] on div "They rank above the first lieutenant and directly below the major." at bounding box center [620, 187] width 241 height 33
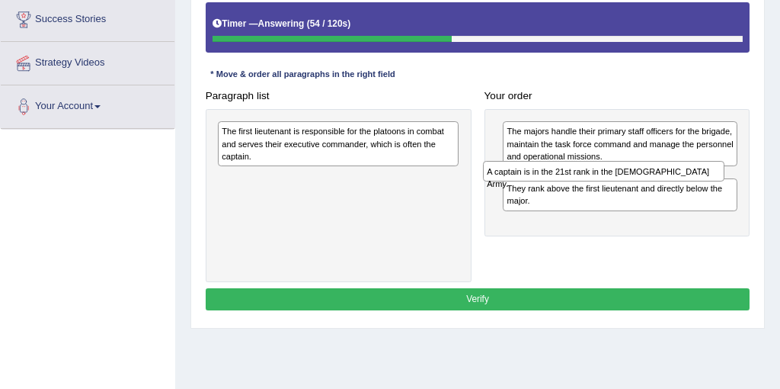
drag, startPoint x: 428, startPoint y: 137, endPoint x: 744, endPoint y: 190, distance: 319.7
click at [744, 190] on div "Paragraph list A captain is in the 21st rank in the [DEMOGRAPHIC_DATA] Army. Th…" at bounding box center [478, 183] width 558 height 197
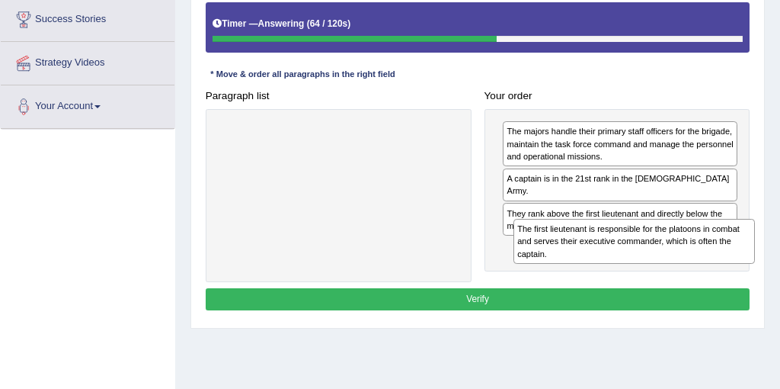
drag, startPoint x: 355, startPoint y: 142, endPoint x: 701, endPoint y: 270, distance: 368.5
click at [701, 270] on div "Paragraph list The first lieutenant is responsible for the platoons in combat a…" at bounding box center [478, 183] width 558 height 197
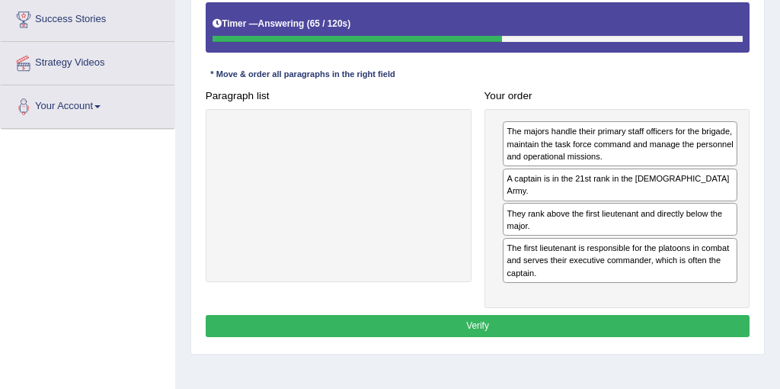
click at [507, 317] on button "Verify" at bounding box center [478, 326] width 545 height 22
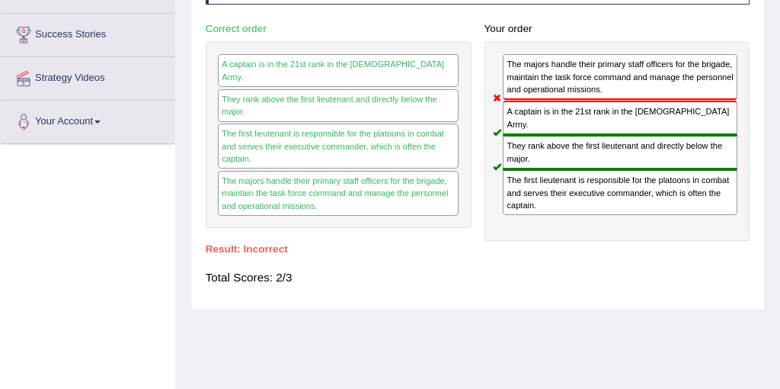
scroll to position [232, 0]
